Goal: Information Seeking & Learning: Learn about a topic

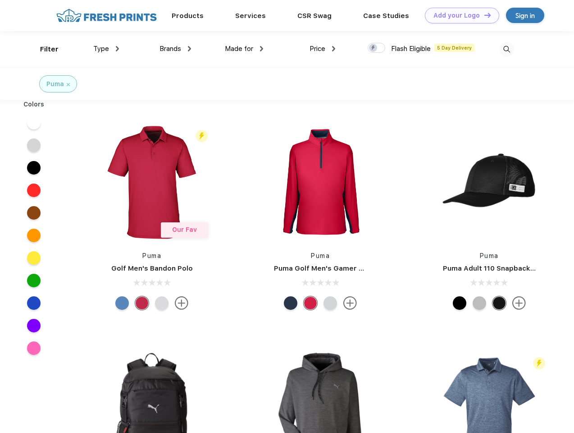
click at [459, 15] on link "Add your Logo Design Tool" at bounding box center [462, 16] width 74 height 16
click at [0, 0] on div "Design Tool" at bounding box center [0, 0] width 0 height 0
click at [484, 15] on link "Add your Logo Design Tool" at bounding box center [462, 16] width 74 height 16
click at [43, 49] on div "Filter" at bounding box center [49, 49] width 18 height 10
click at [106, 49] on span "Type" at bounding box center [101, 49] width 16 height 8
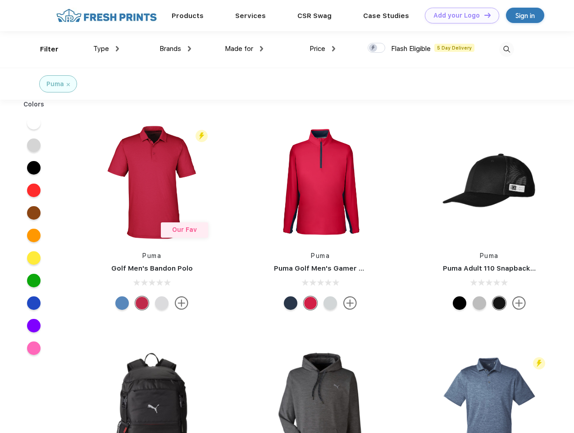
click at [175, 49] on span "Brands" at bounding box center [171, 49] width 22 height 8
click at [244, 49] on span "Made for" at bounding box center [239, 49] width 28 height 8
click at [323, 49] on span "Price" at bounding box center [318, 49] width 16 height 8
click at [377, 48] on div at bounding box center [377, 48] width 18 height 10
click at [374, 48] on input "checkbox" at bounding box center [371, 45] width 6 height 6
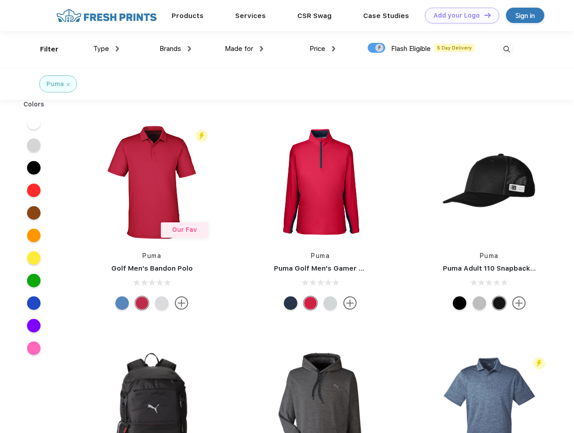
click at [507, 49] on img at bounding box center [506, 49] width 15 height 15
